Goal: Task Accomplishment & Management: Manage account settings

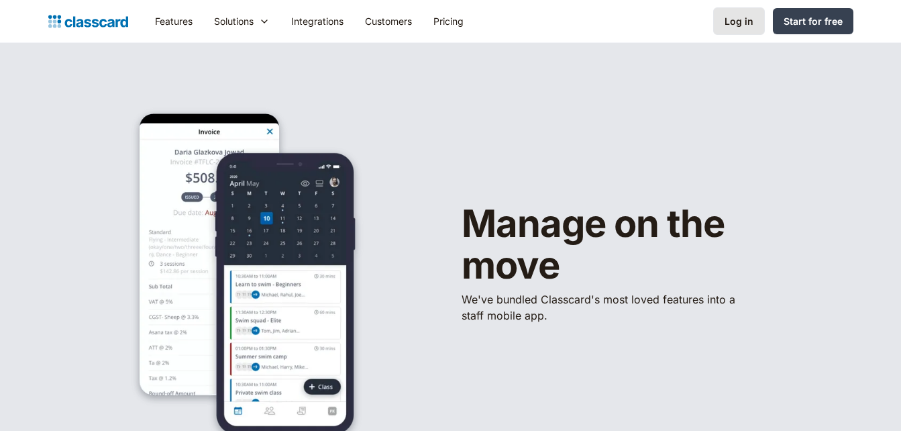
click at [738, 26] on div "Log in" at bounding box center [739, 21] width 29 height 14
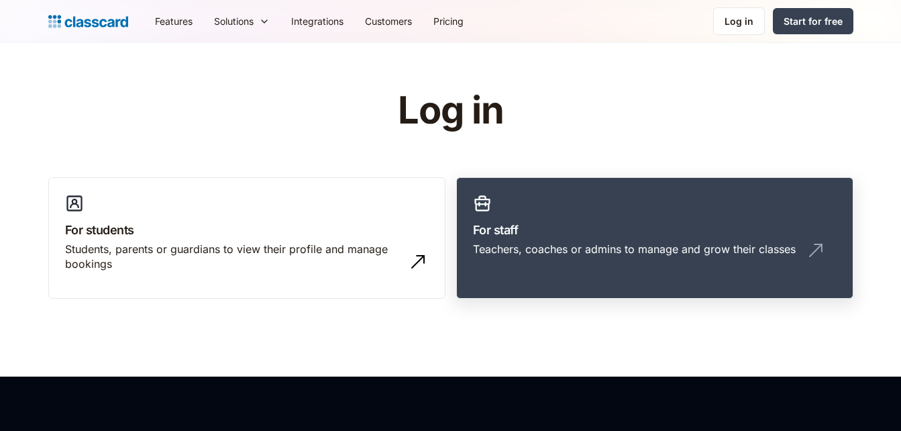
click at [621, 235] on h3 "For staff" at bounding box center [655, 230] width 364 height 18
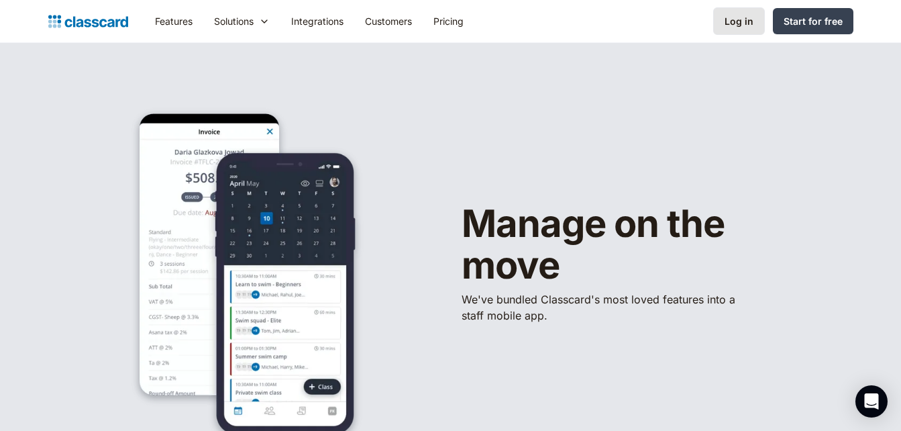
click at [745, 21] on div "Log in" at bounding box center [739, 21] width 29 height 14
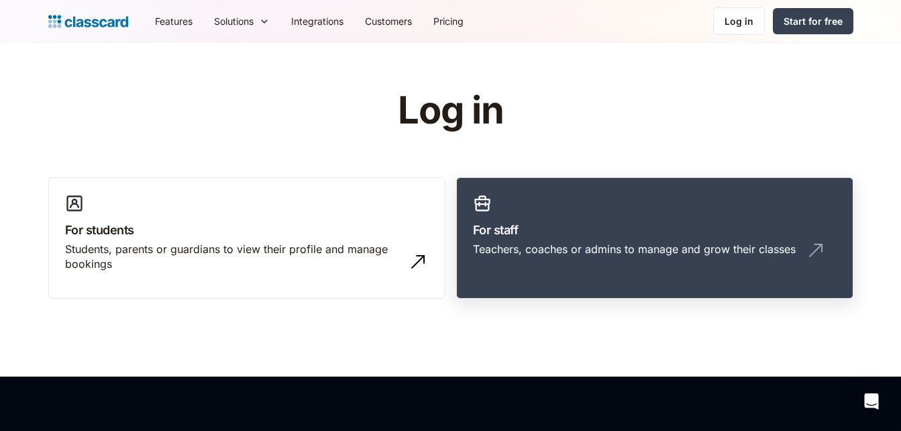
click at [619, 244] on div "Teachers, coaches or admins to manage and grow their classes" at bounding box center [634, 249] width 323 height 15
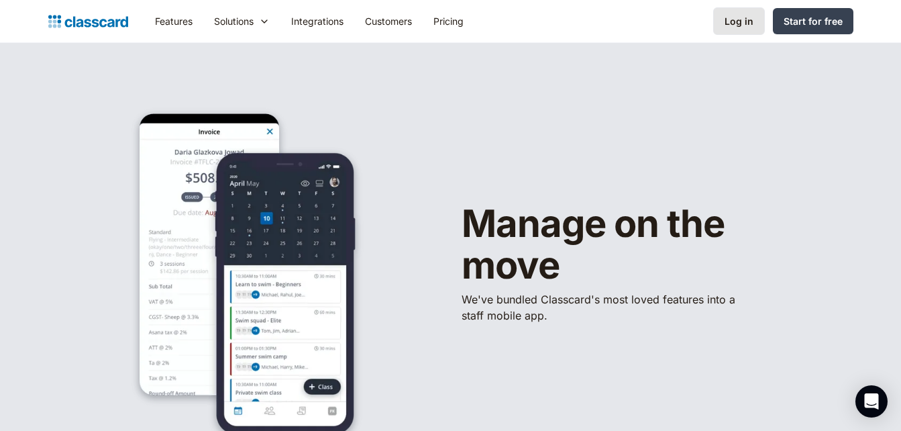
click at [736, 22] on div "Log in" at bounding box center [739, 21] width 29 height 14
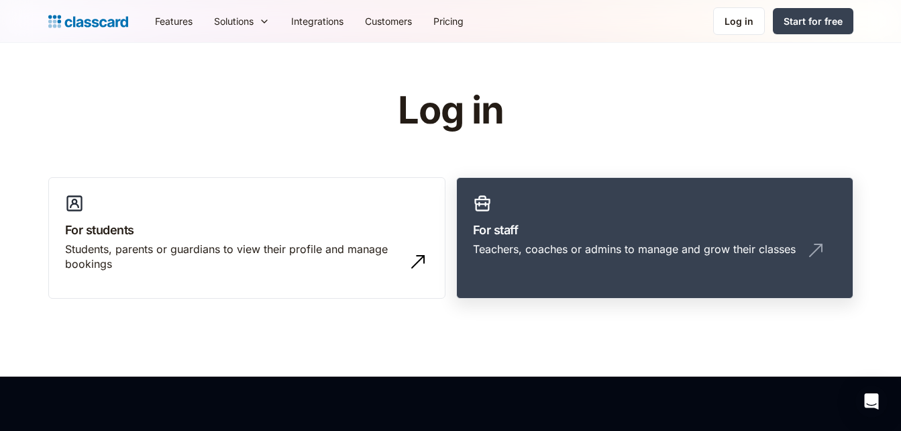
click at [699, 230] on h3 "For staff" at bounding box center [655, 230] width 364 height 18
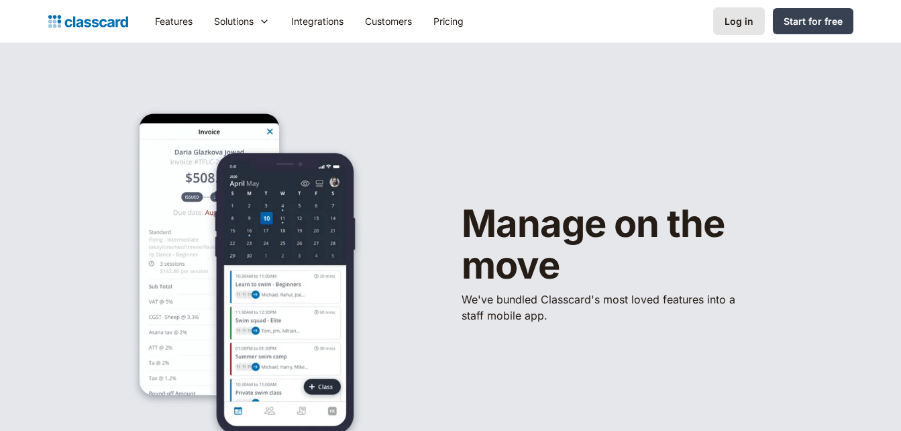
click at [735, 30] on link "Log in" at bounding box center [739, 21] width 52 height 28
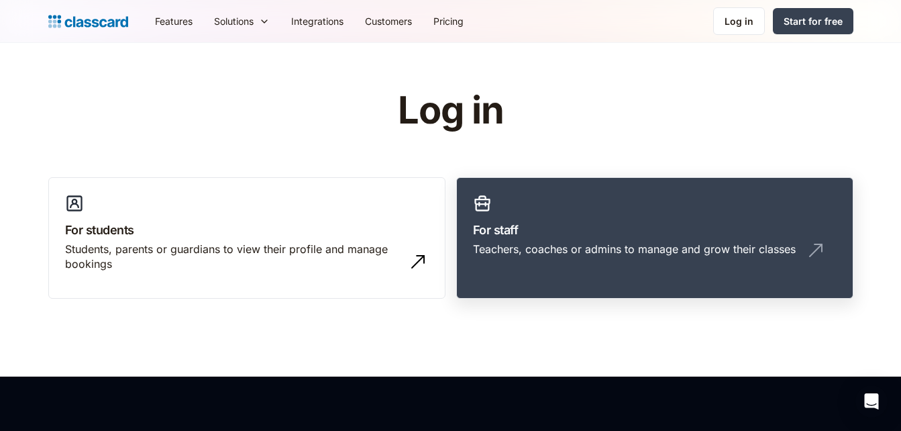
click at [685, 234] on h3 "For staff" at bounding box center [655, 230] width 364 height 18
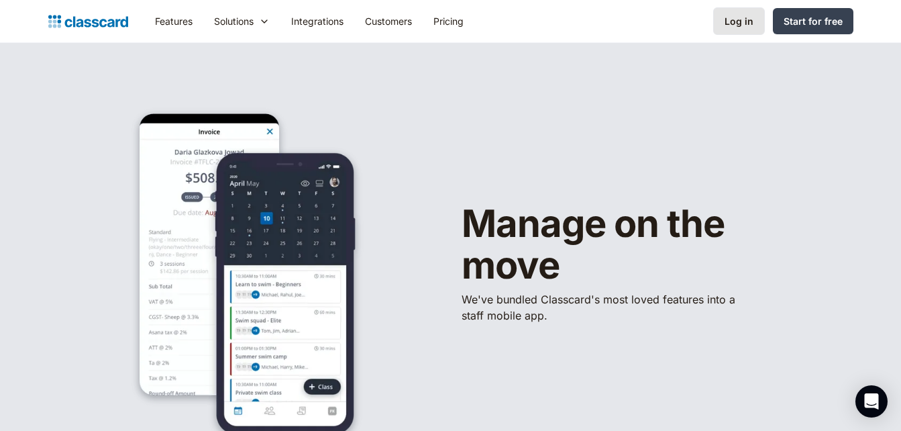
click at [743, 16] on div "Log in" at bounding box center [739, 21] width 29 height 14
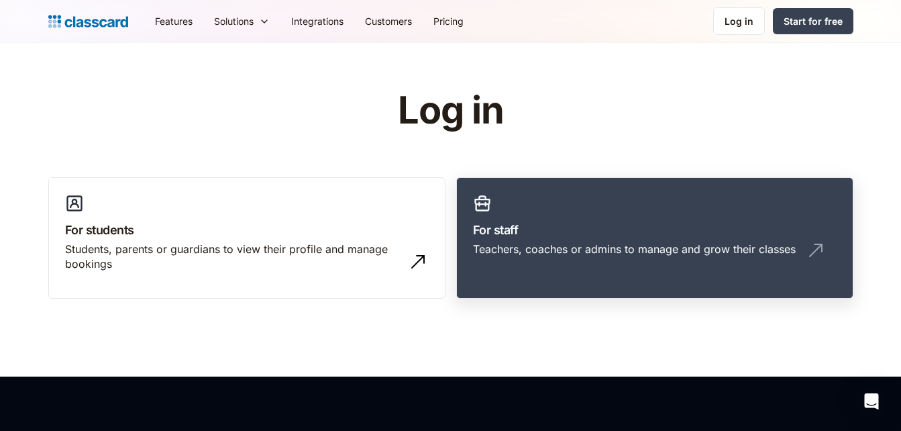
click at [635, 250] on div "Teachers, coaches or admins to manage and grow their classes" at bounding box center [634, 249] width 323 height 15
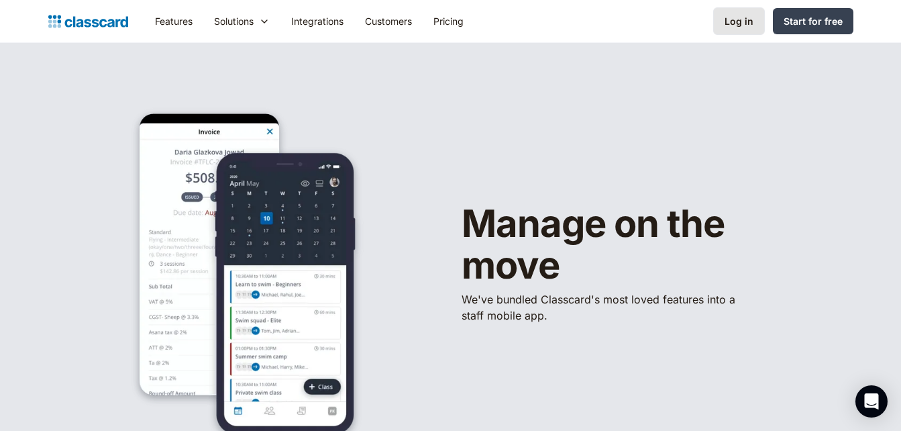
click at [751, 19] on div "Log in" at bounding box center [739, 21] width 29 height 14
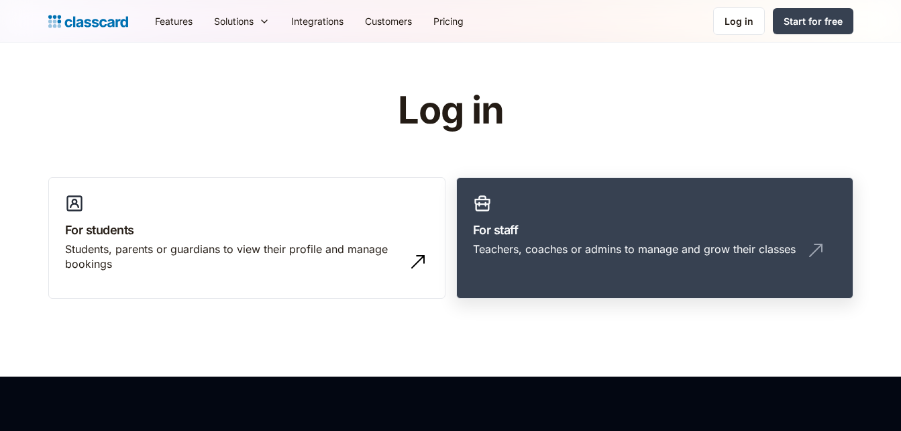
click at [697, 224] on h3 "For staff" at bounding box center [655, 230] width 364 height 18
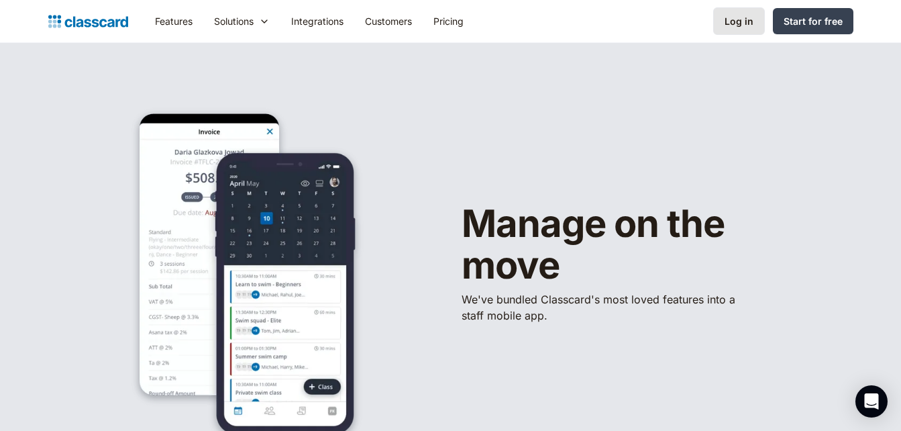
click at [738, 25] on div "Log in" at bounding box center [739, 21] width 29 height 14
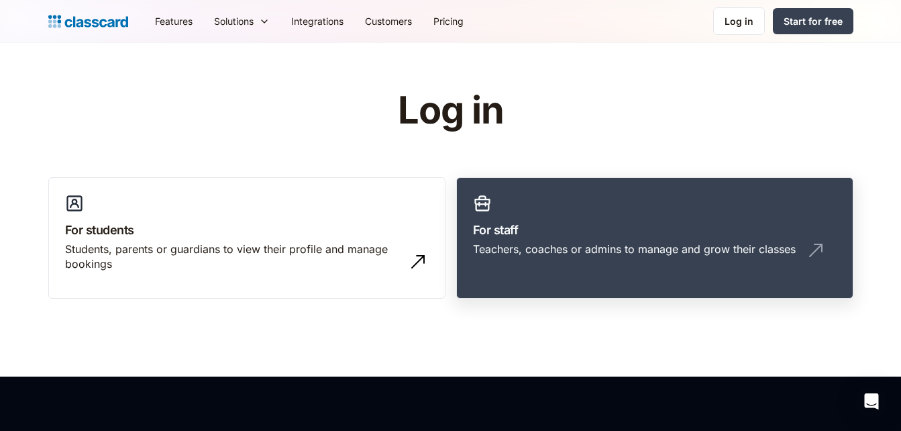
click at [607, 243] on div "Teachers, coaches or admins to manage and grow their classes" at bounding box center [634, 249] width 323 height 15
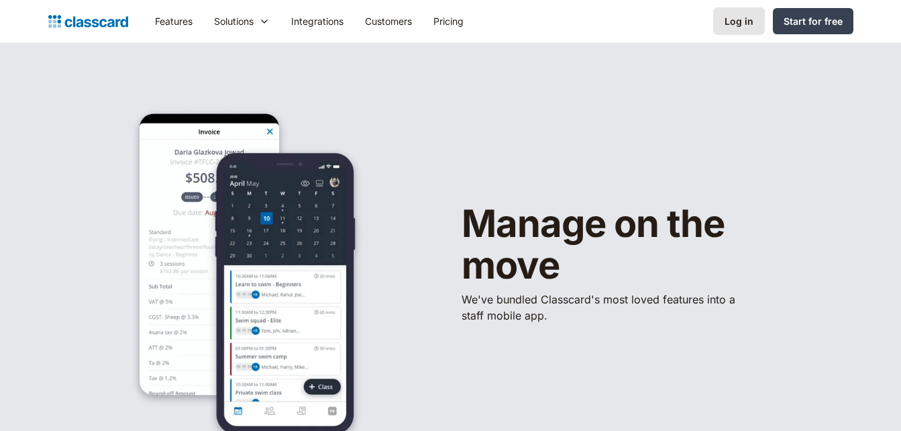
click at [743, 19] on div "Log in" at bounding box center [739, 21] width 29 height 14
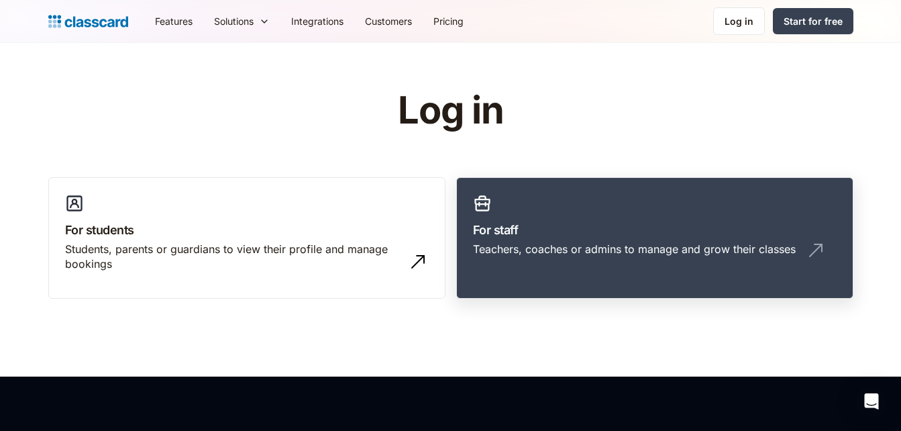
click at [586, 230] on h3 "For staff" at bounding box center [655, 230] width 364 height 18
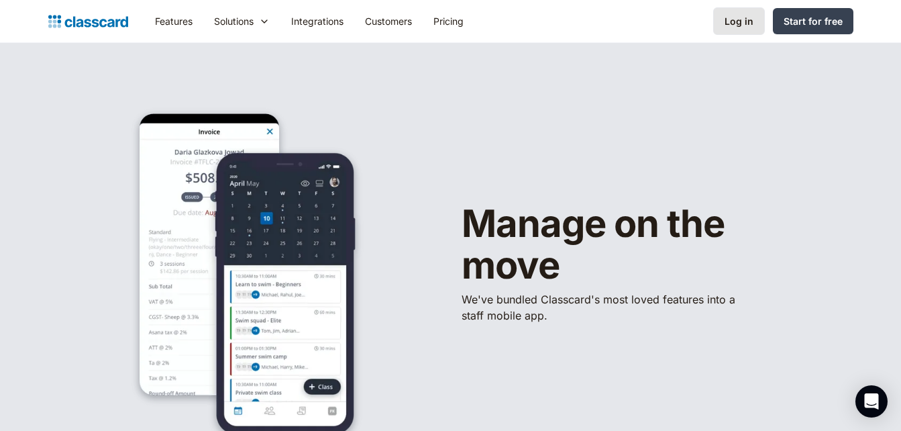
click at [734, 25] on div "Log in" at bounding box center [739, 21] width 29 height 14
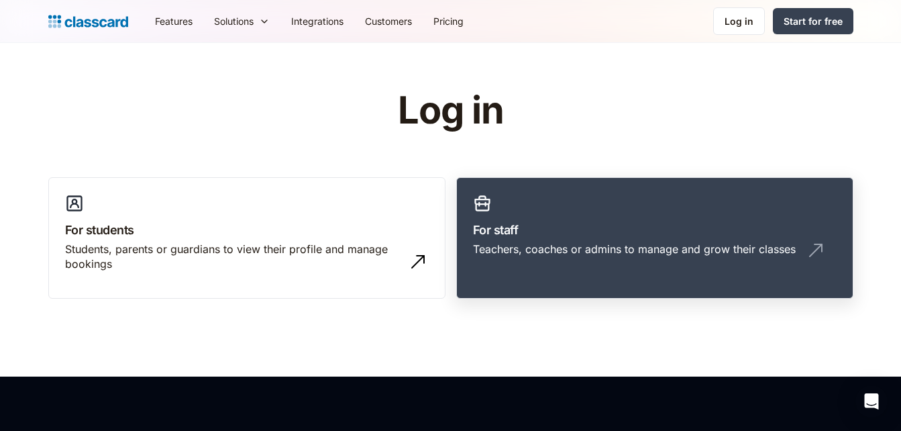
click at [600, 249] on div "Teachers, coaches or admins to manage and grow their classes" at bounding box center [634, 249] width 323 height 15
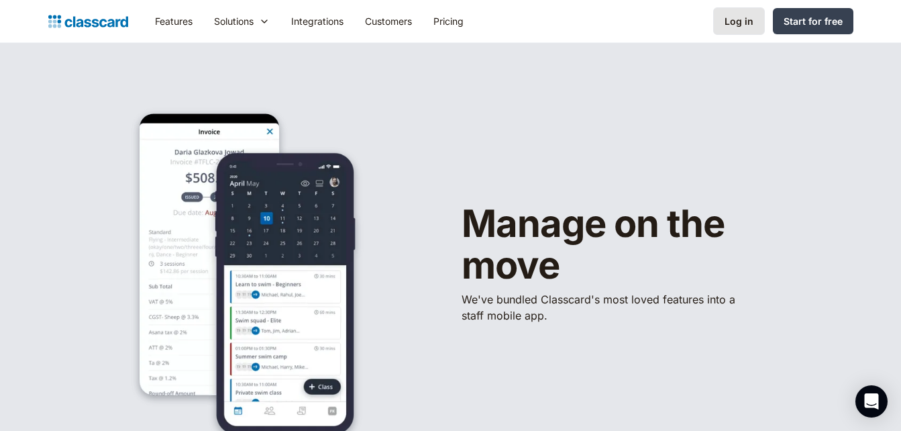
click at [678, 23] on div "Log in" at bounding box center [739, 21] width 29 height 14
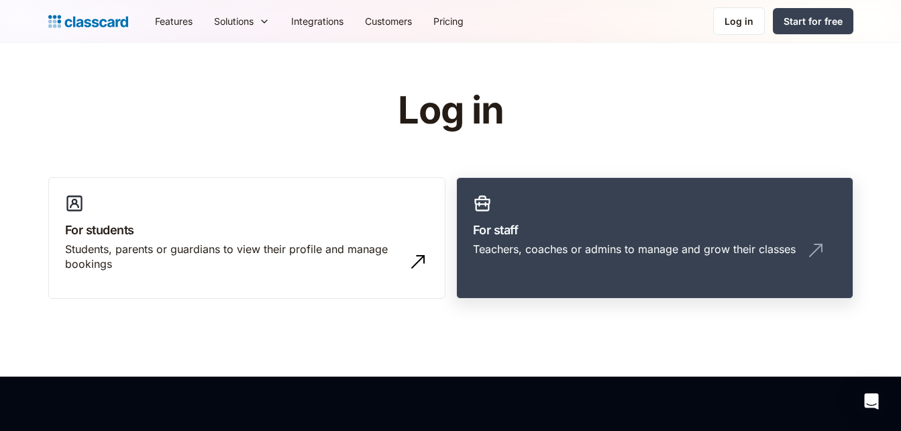
click at [630, 224] on h3 "For staff" at bounding box center [655, 230] width 364 height 18
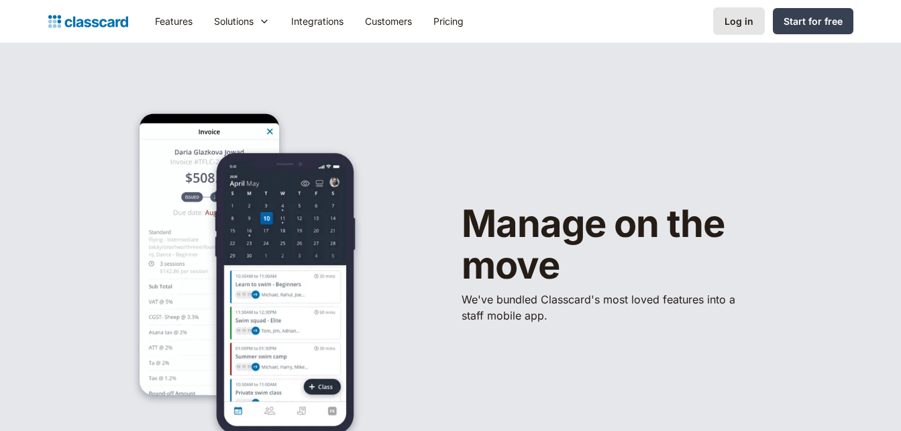
click at [742, 20] on div "Log in" at bounding box center [739, 21] width 29 height 14
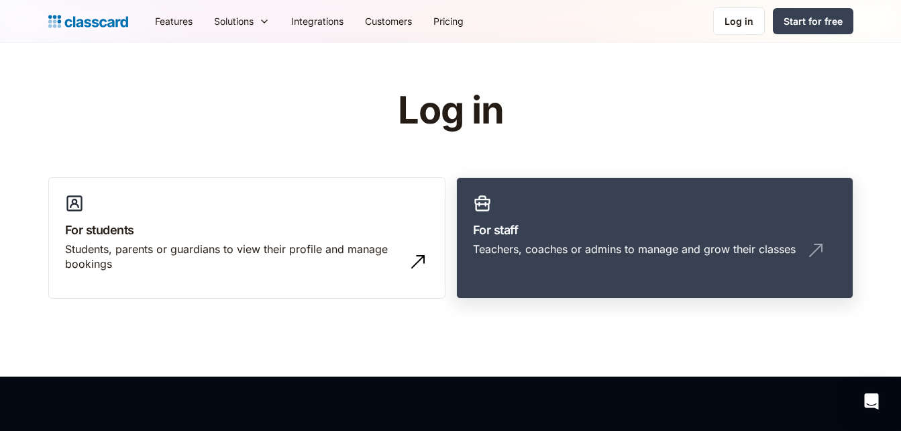
click at [645, 245] on div "Teachers, coaches or admins to manage and grow their classes" at bounding box center [634, 249] width 323 height 15
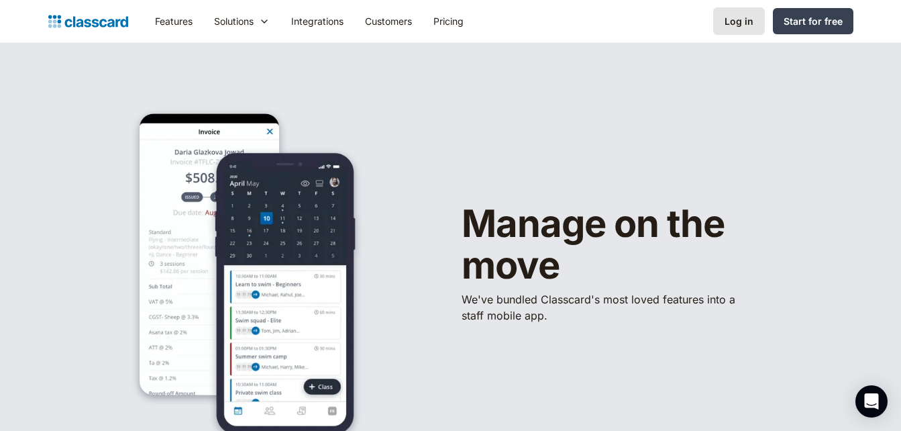
click at [744, 19] on div "Log in" at bounding box center [739, 21] width 29 height 14
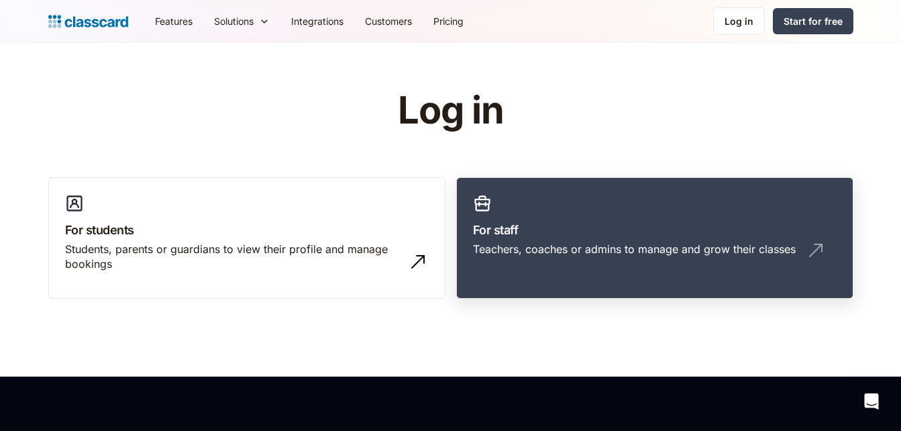
click at [631, 262] on div "Teachers, coaches or admins to manage and grow their classes" at bounding box center [655, 254] width 364 height 25
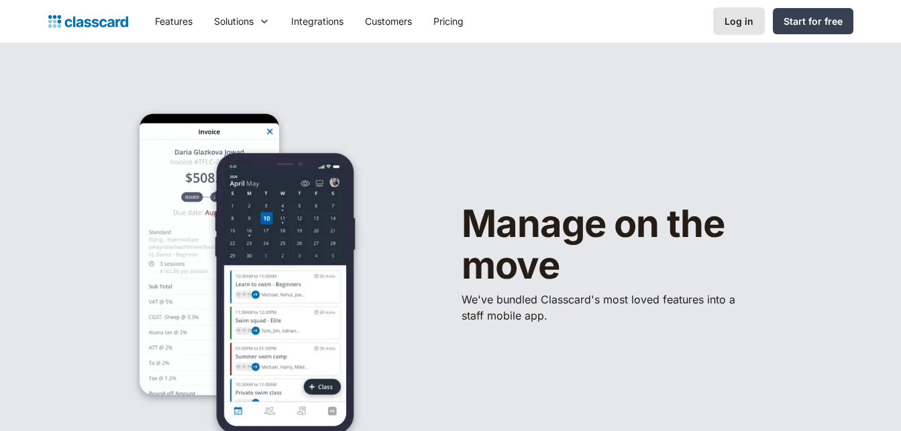
click at [742, 24] on div "Log in" at bounding box center [739, 21] width 29 height 14
click at [742, 23] on div "Log in" at bounding box center [739, 21] width 29 height 14
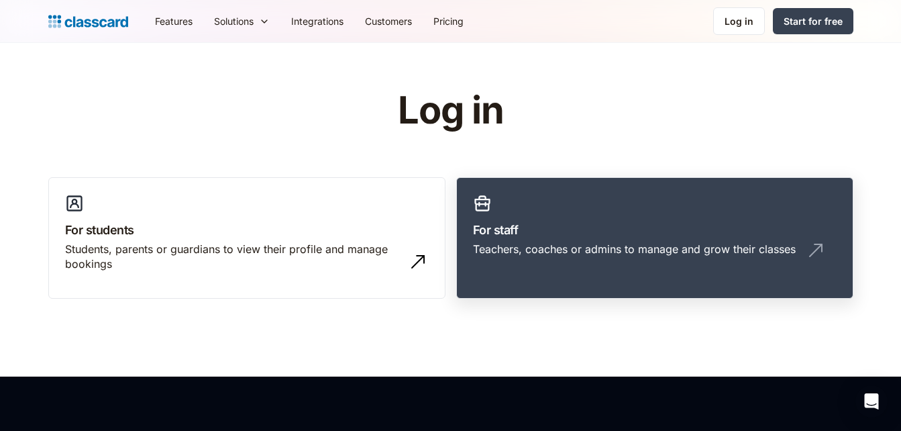
click at [654, 251] on div "Teachers, coaches or admins to manage and grow their classes" at bounding box center [634, 249] width 323 height 15
